Goal: Task Accomplishment & Management: Complete application form

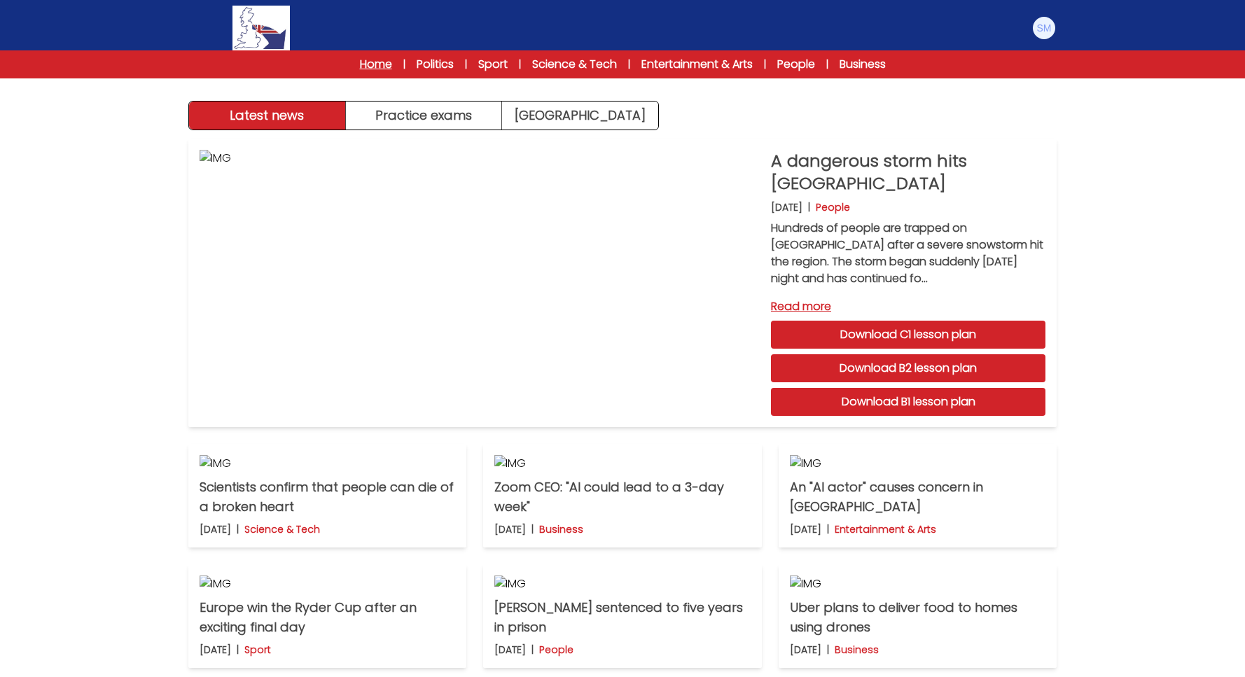
click at [362, 63] on link "Home" at bounding box center [376, 64] width 32 height 17
click at [794, 65] on link "People" at bounding box center [797, 64] width 38 height 17
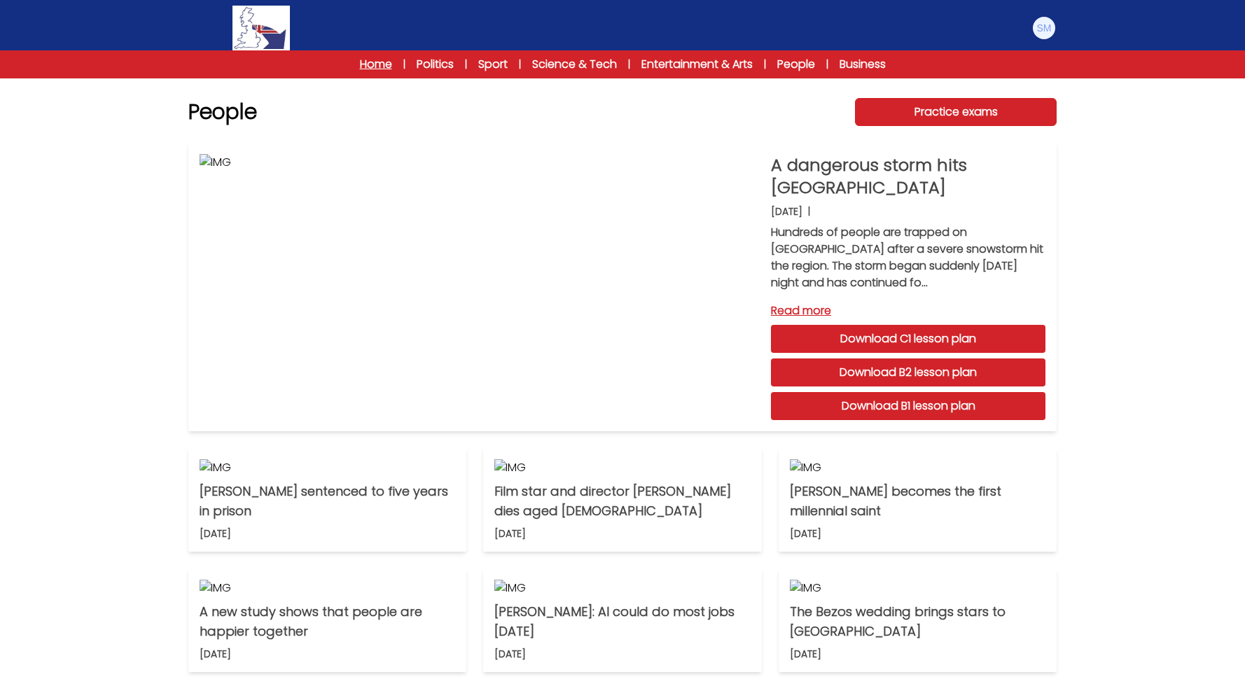
click at [367, 62] on link "Home" at bounding box center [376, 64] width 32 height 17
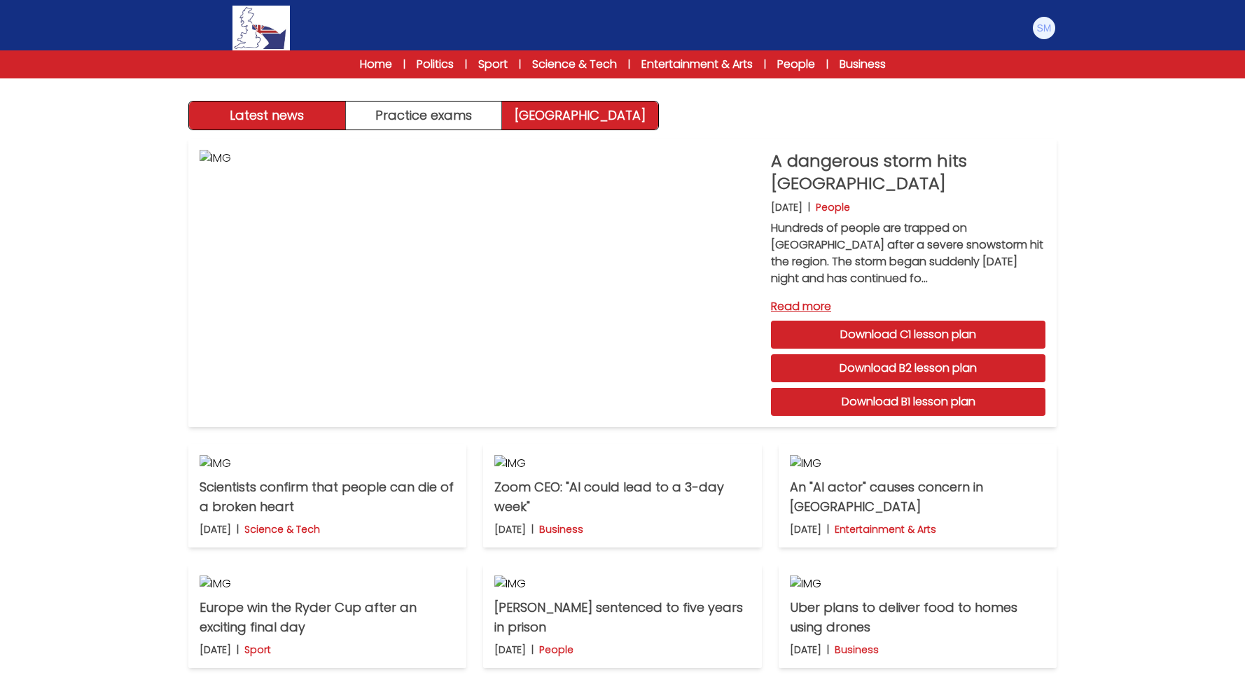
click at [560, 125] on link "Exam Centre" at bounding box center [580, 116] width 156 height 28
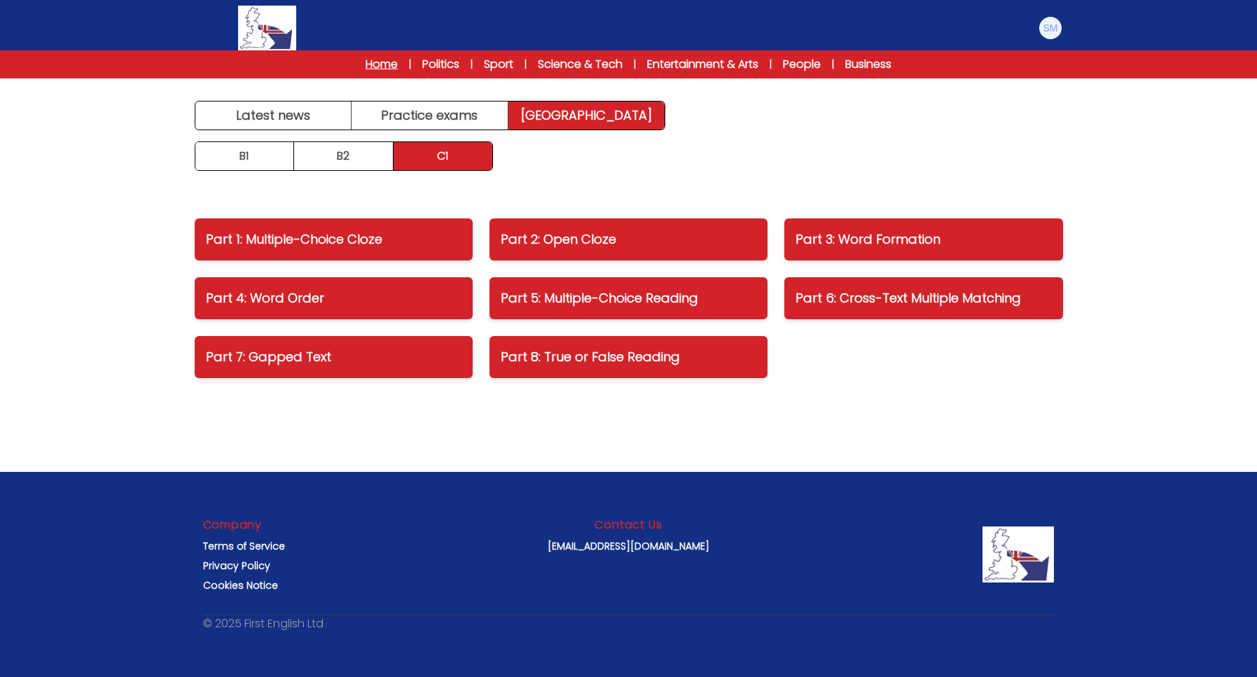
click at [369, 67] on link "Home" at bounding box center [382, 64] width 32 height 17
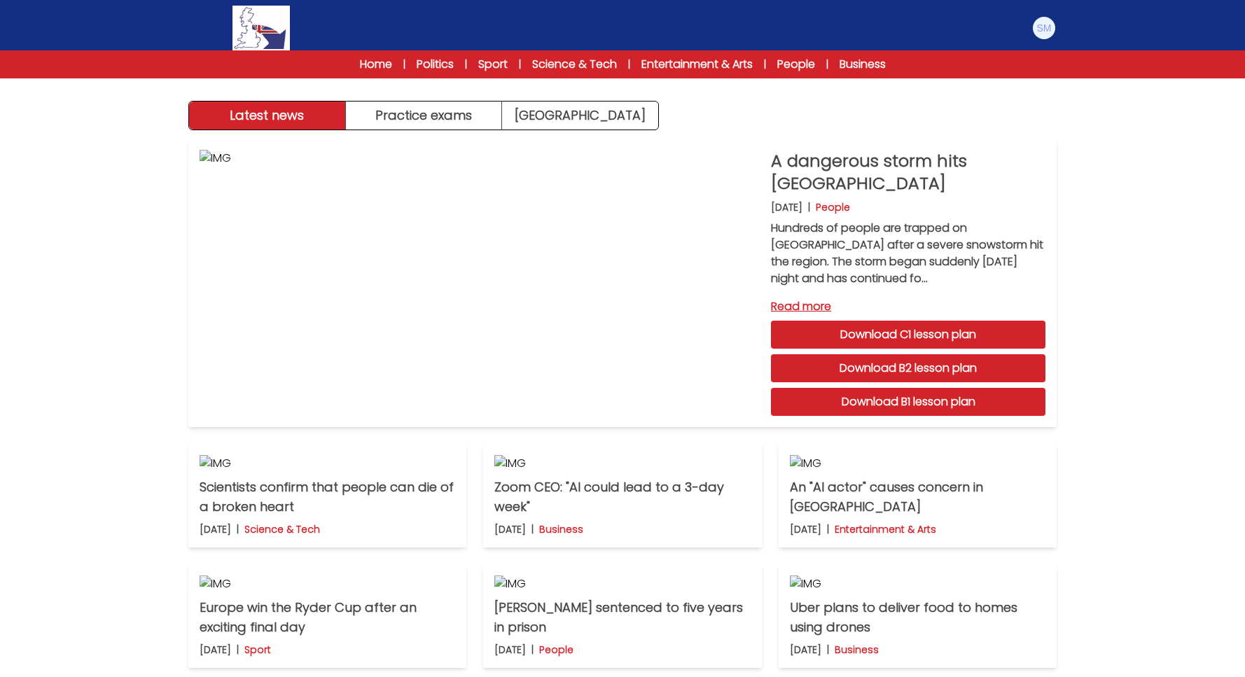
click at [275, 24] on img at bounding box center [261, 28] width 57 height 45
click at [1045, 27] on img at bounding box center [1044, 28] width 22 height 22
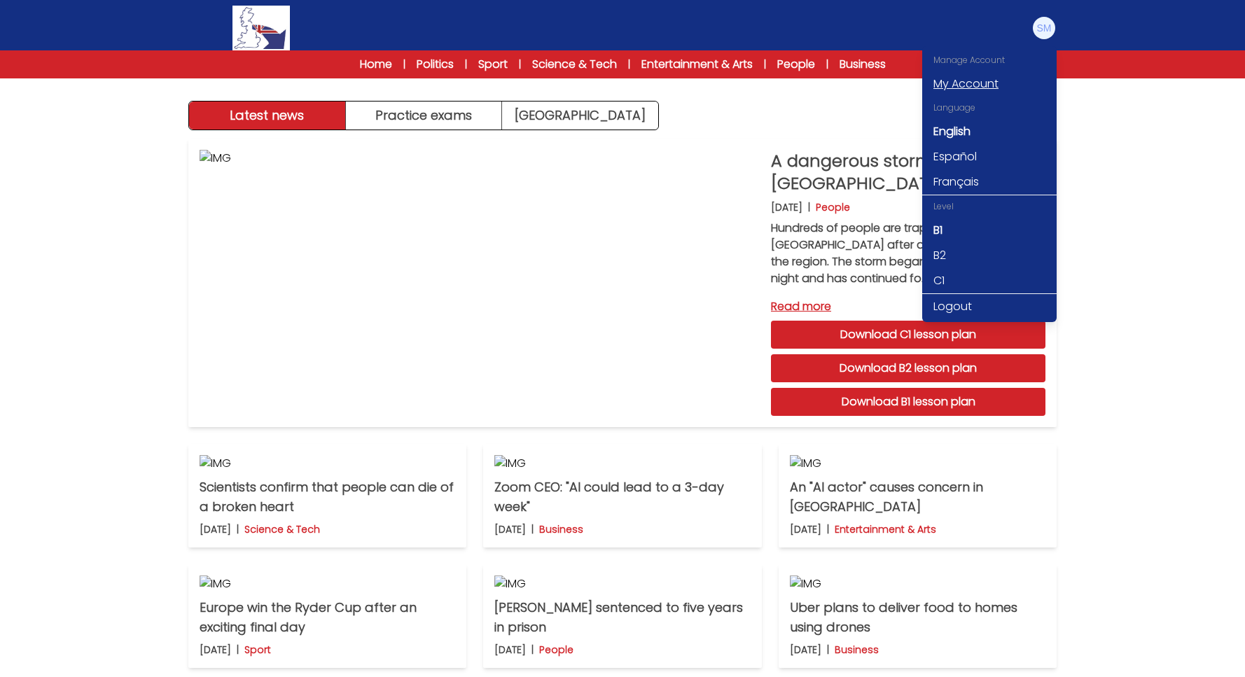
click at [979, 81] on link "My Account" at bounding box center [990, 83] width 134 height 25
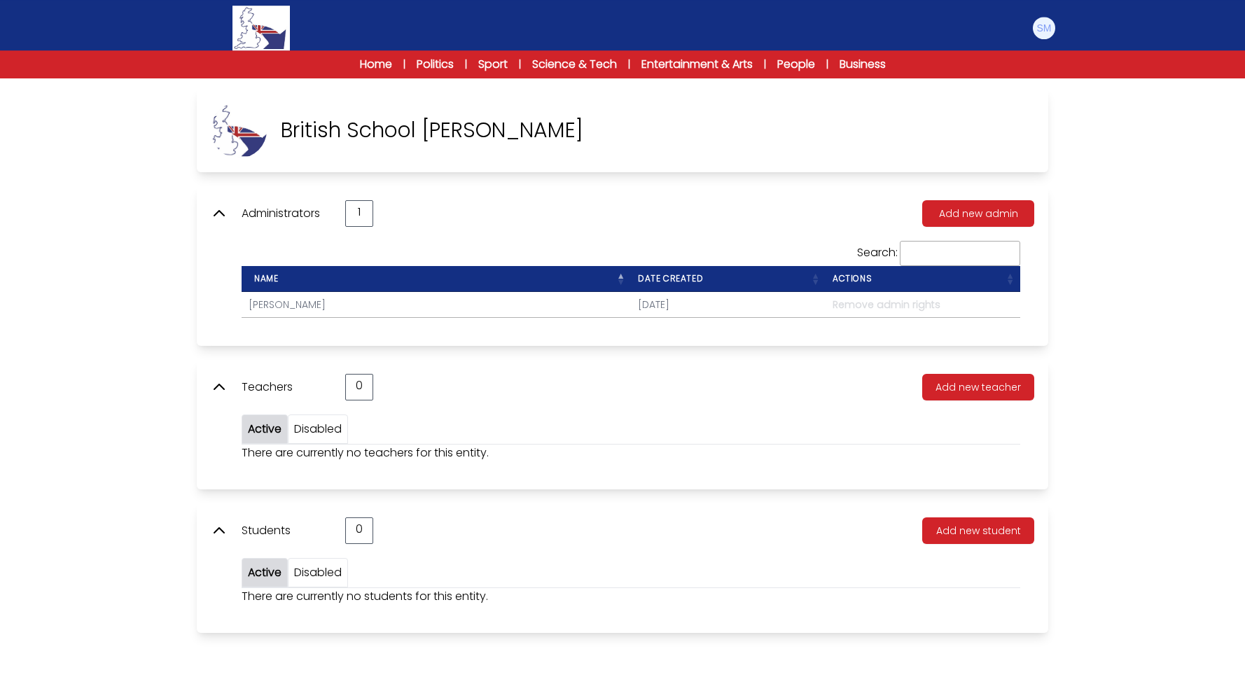
scroll to position [78, 0]
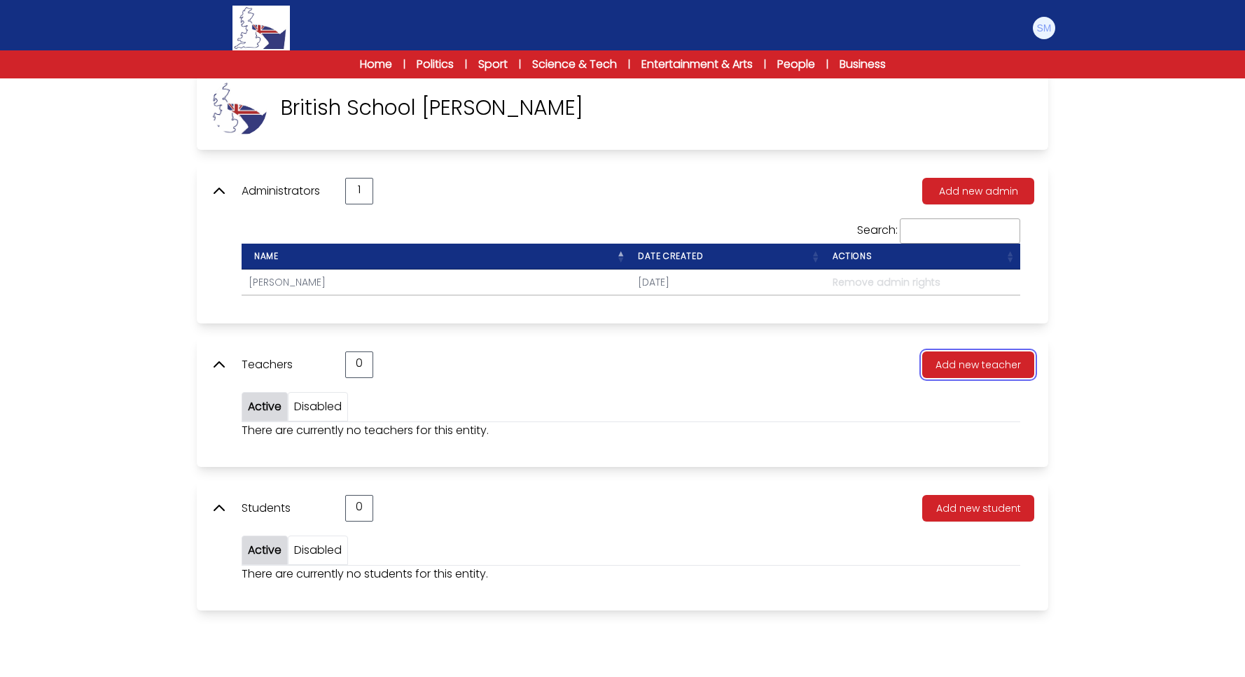
click at [969, 365] on button "Add new teacher" at bounding box center [979, 365] width 112 height 27
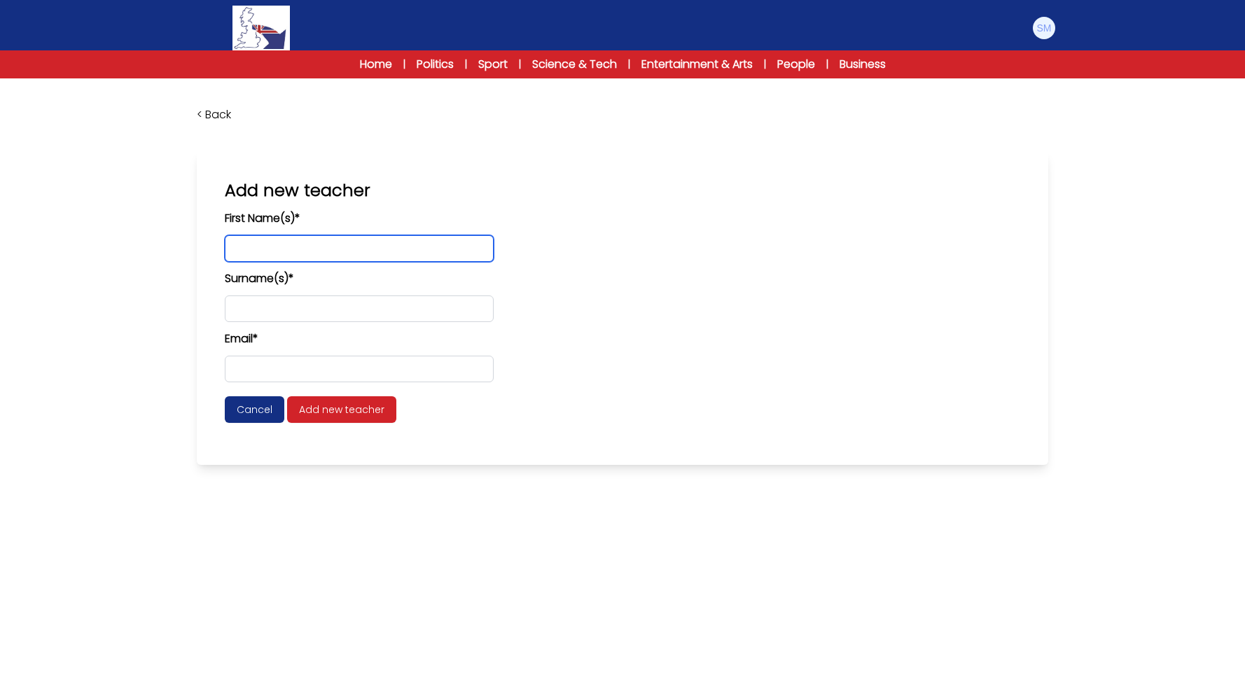
click at [283, 249] on input "text" at bounding box center [359, 248] width 269 height 27
type input "*******"
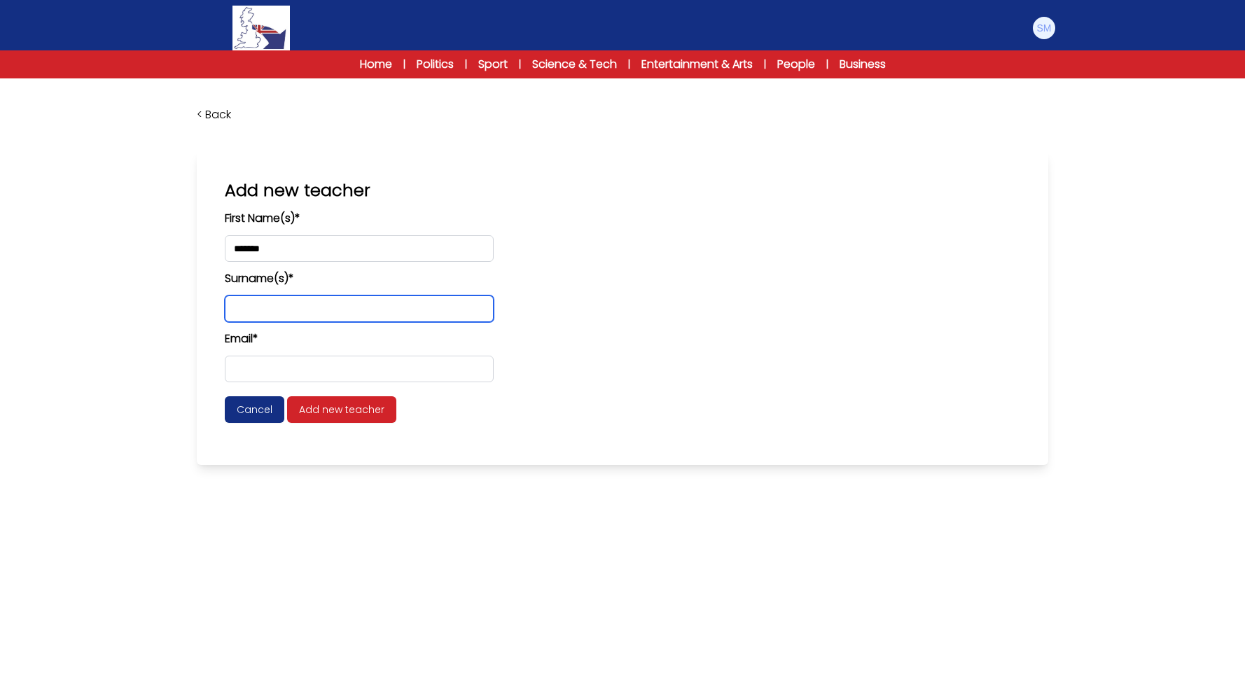
click at [284, 315] on input "text" at bounding box center [359, 309] width 269 height 27
type input "******"
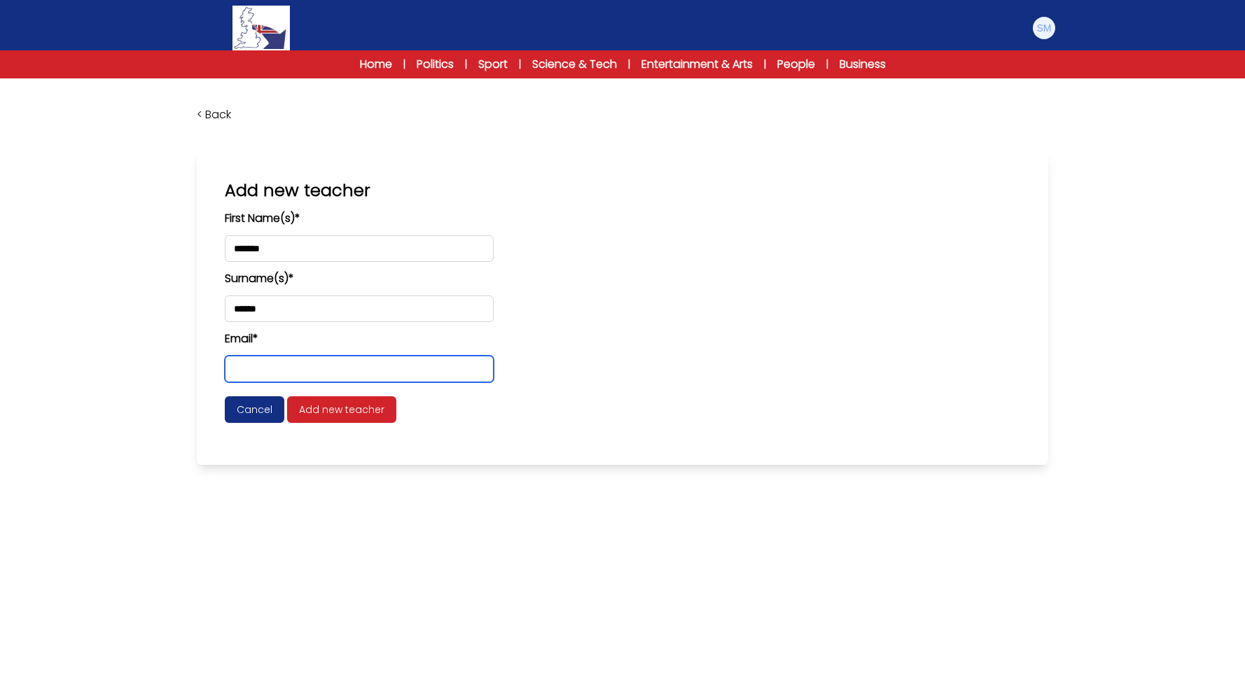
click at [291, 378] on input "email" at bounding box center [359, 369] width 269 height 27
type input "**********"
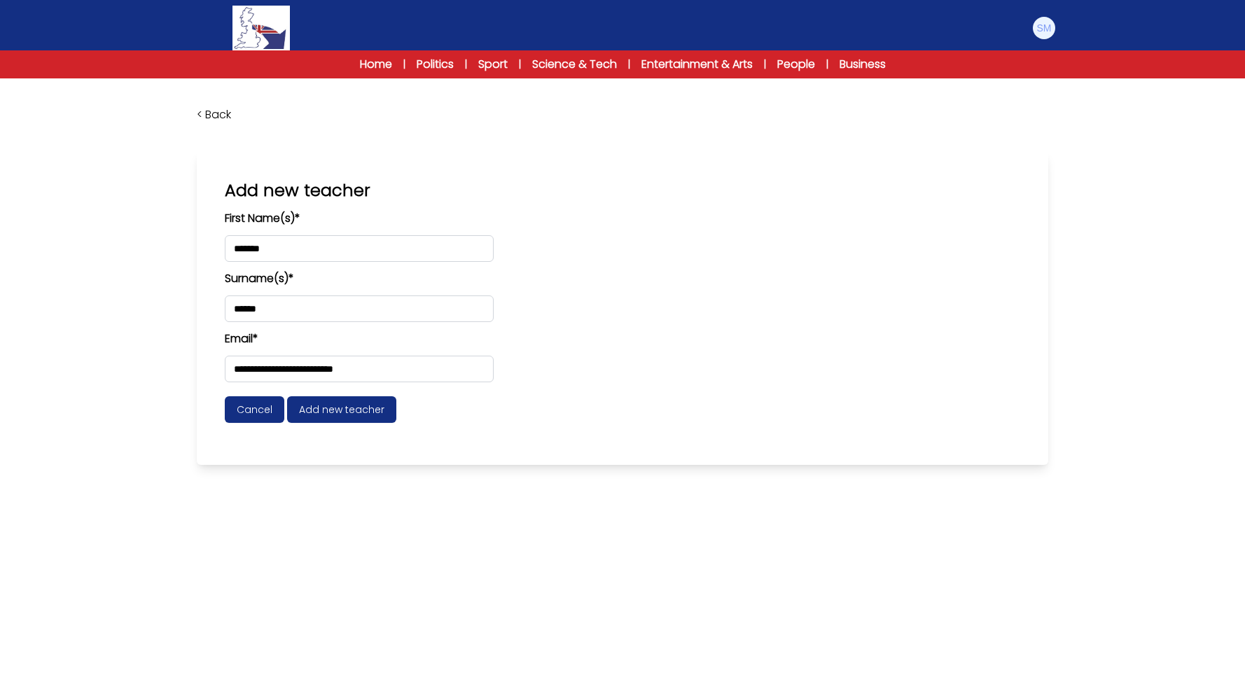
click at [358, 422] on span "Add new teacher" at bounding box center [341, 409] width 109 height 27
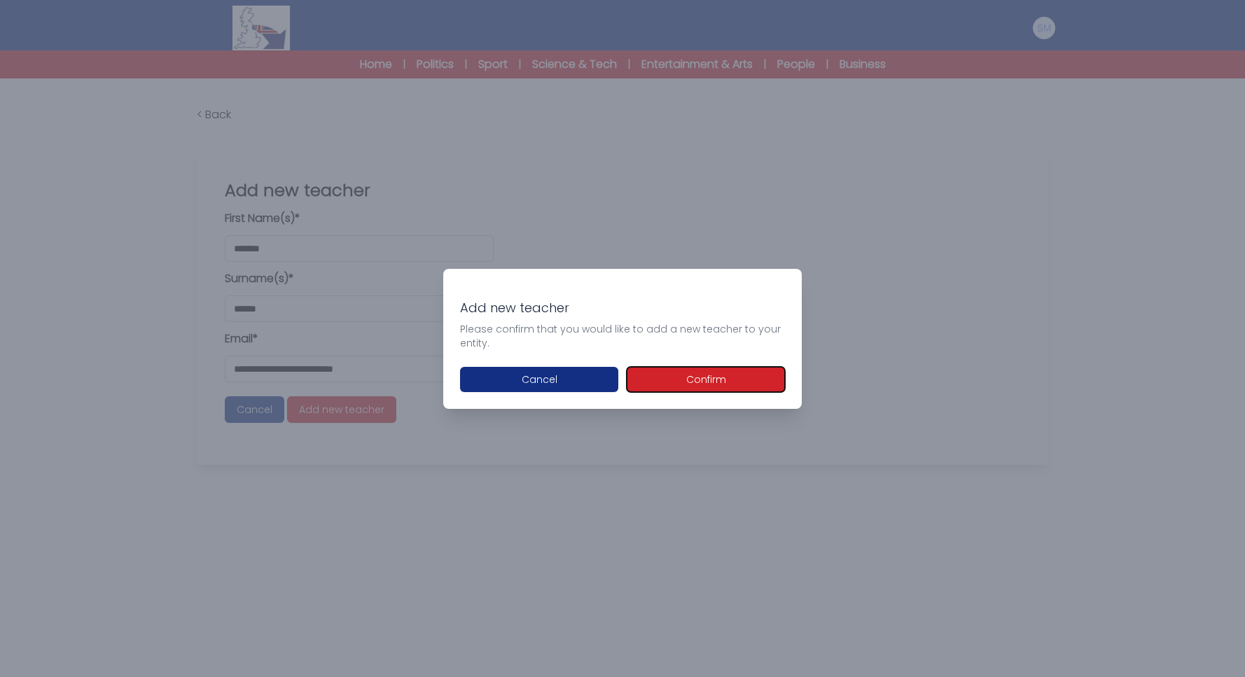
click at [704, 375] on button "Confirm" at bounding box center [706, 379] width 158 height 25
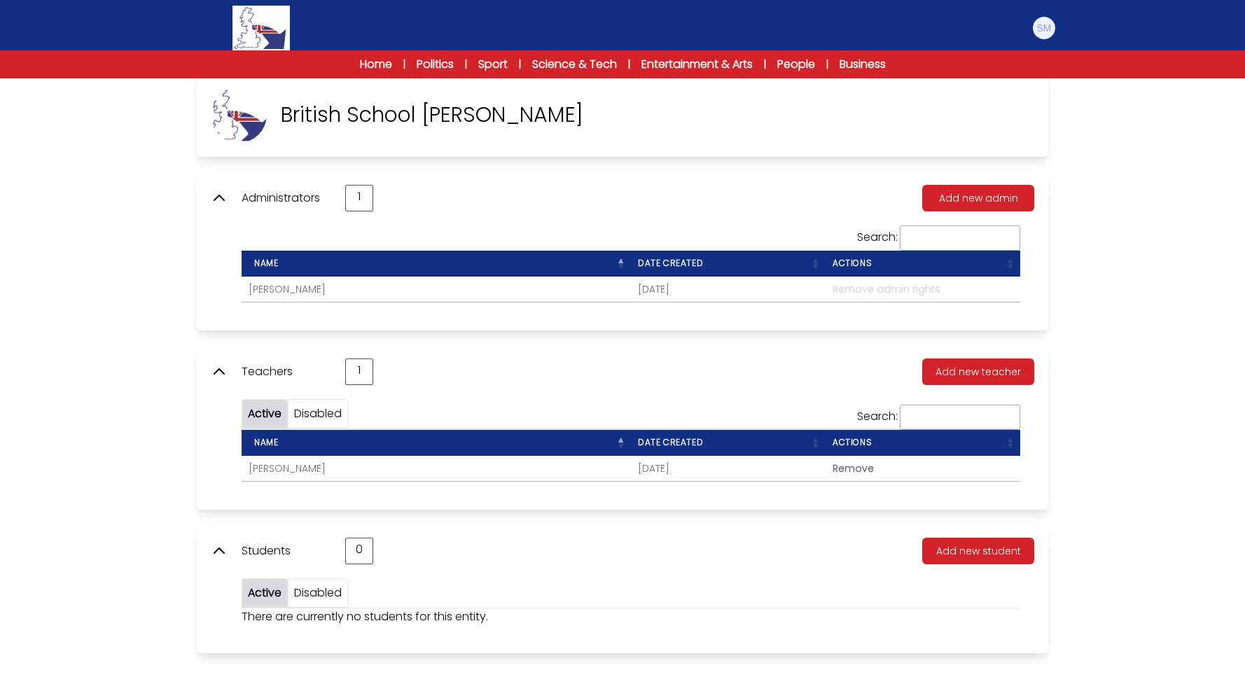
scroll to position [78, 0]
